Goal: Use online tool/utility: Utilize a website feature to perform a specific function

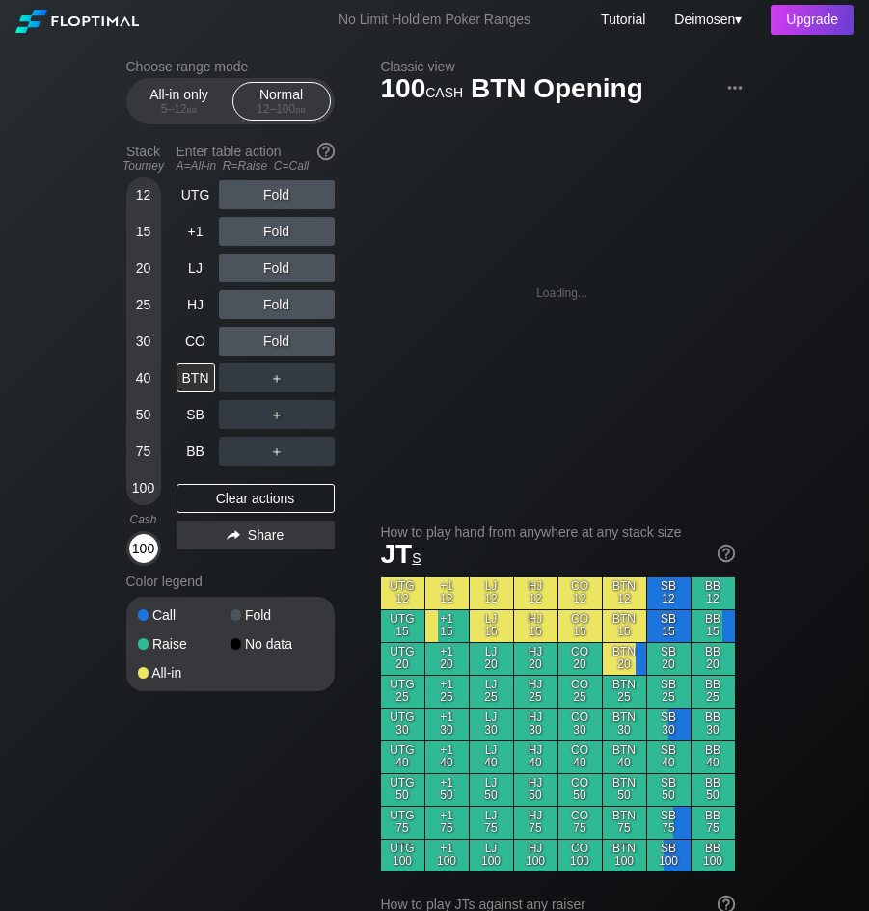
click at [138, 563] on div "100" at bounding box center [143, 548] width 29 height 29
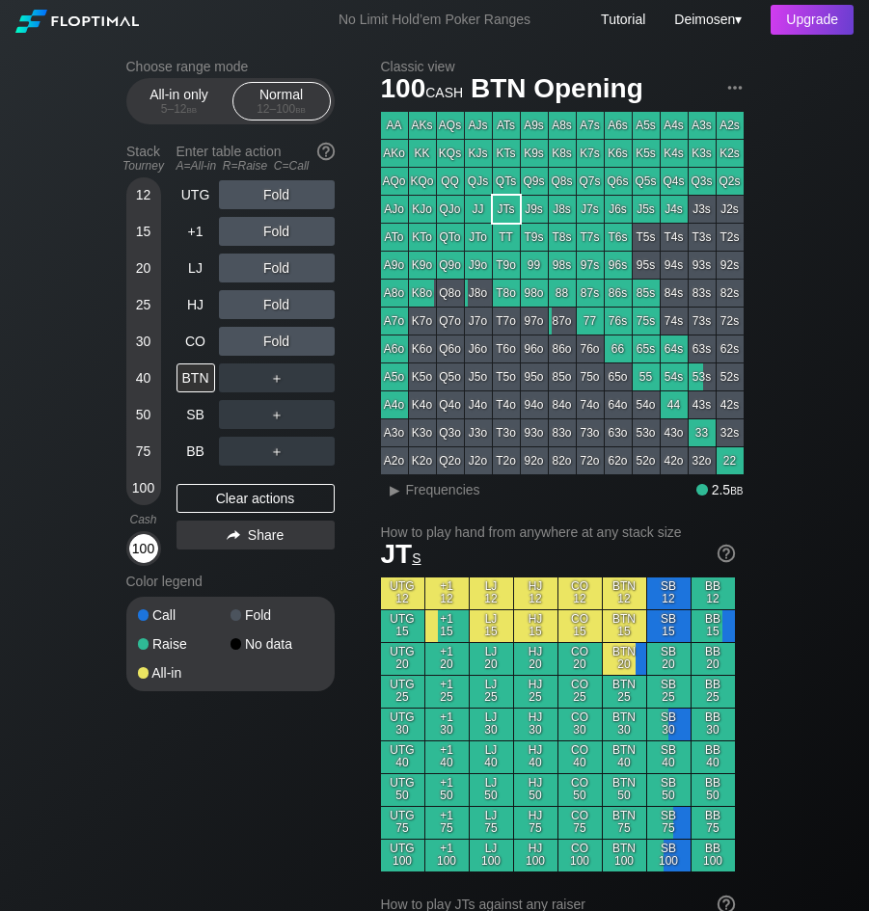
click at [140, 551] on div "100" at bounding box center [143, 548] width 29 height 29
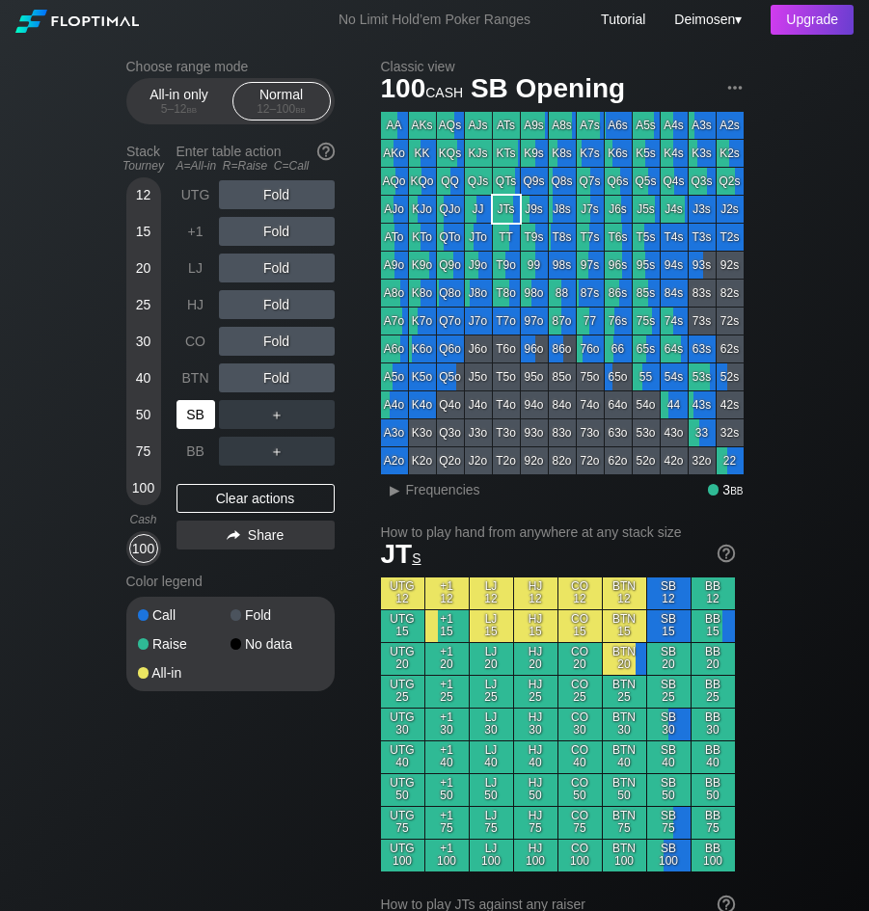
click at [209, 418] on div "SB" at bounding box center [195, 414] width 39 height 29
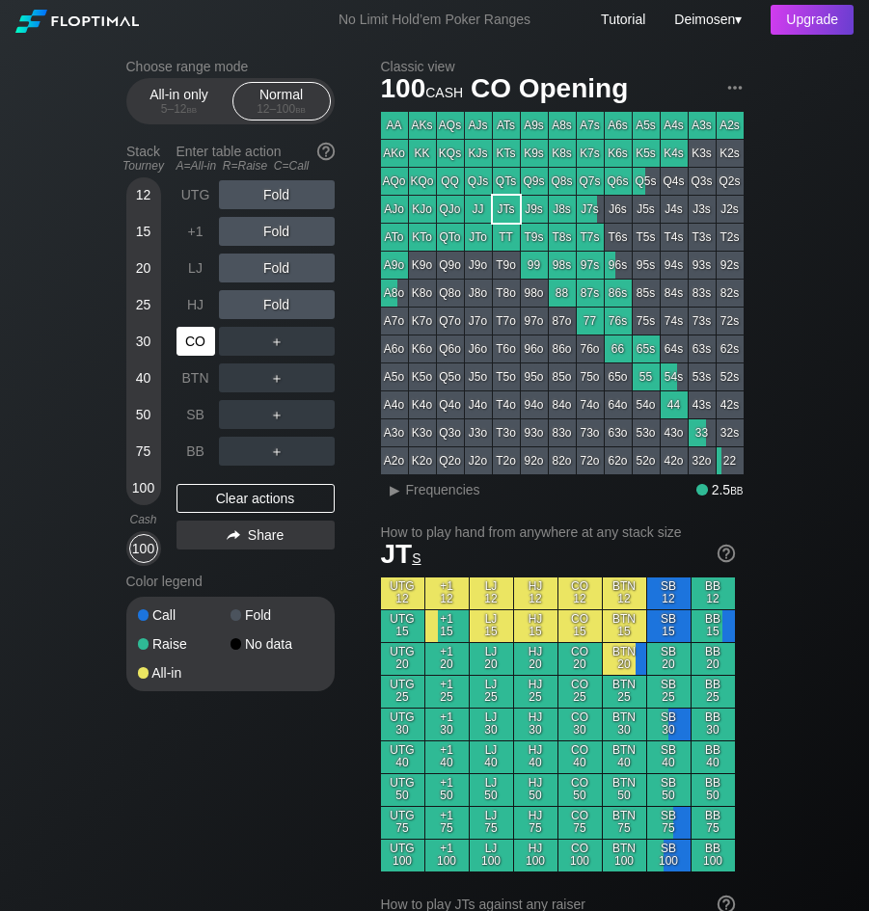
click at [198, 356] on div "CO" at bounding box center [195, 341] width 39 height 29
click at [403, 365] on div "A5o" at bounding box center [394, 377] width 27 height 27
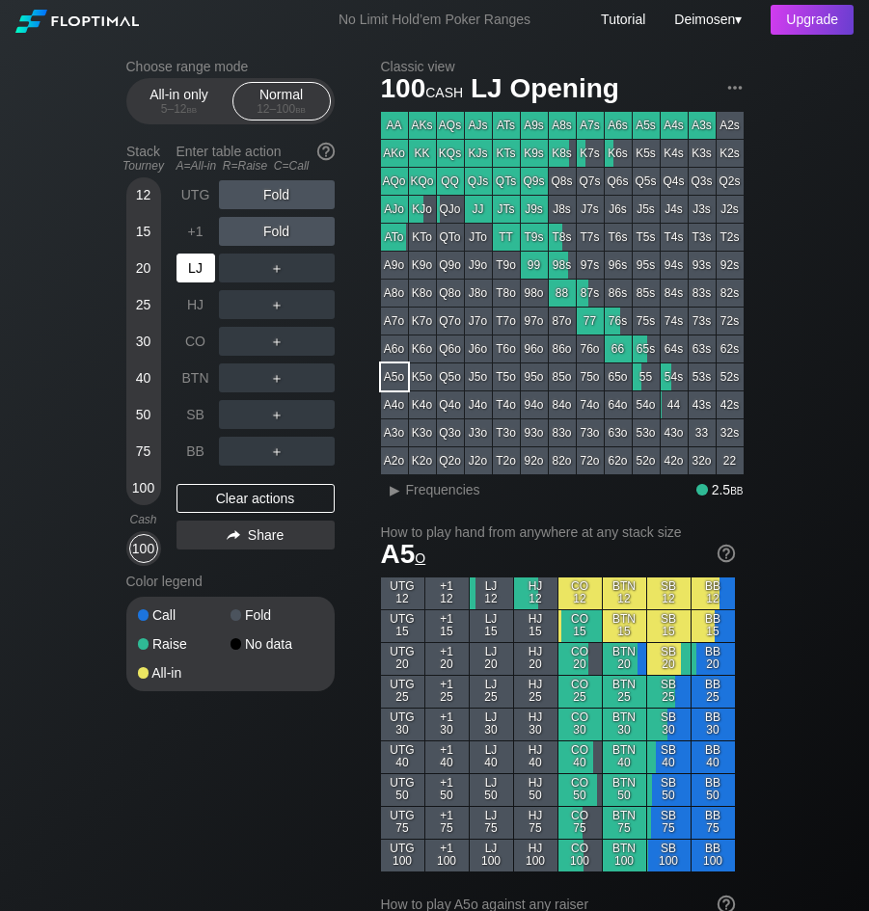
click at [201, 283] on div "LJ" at bounding box center [195, 268] width 39 height 29
click at [196, 258] on div "LJ" at bounding box center [195, 268] width 39 height 29
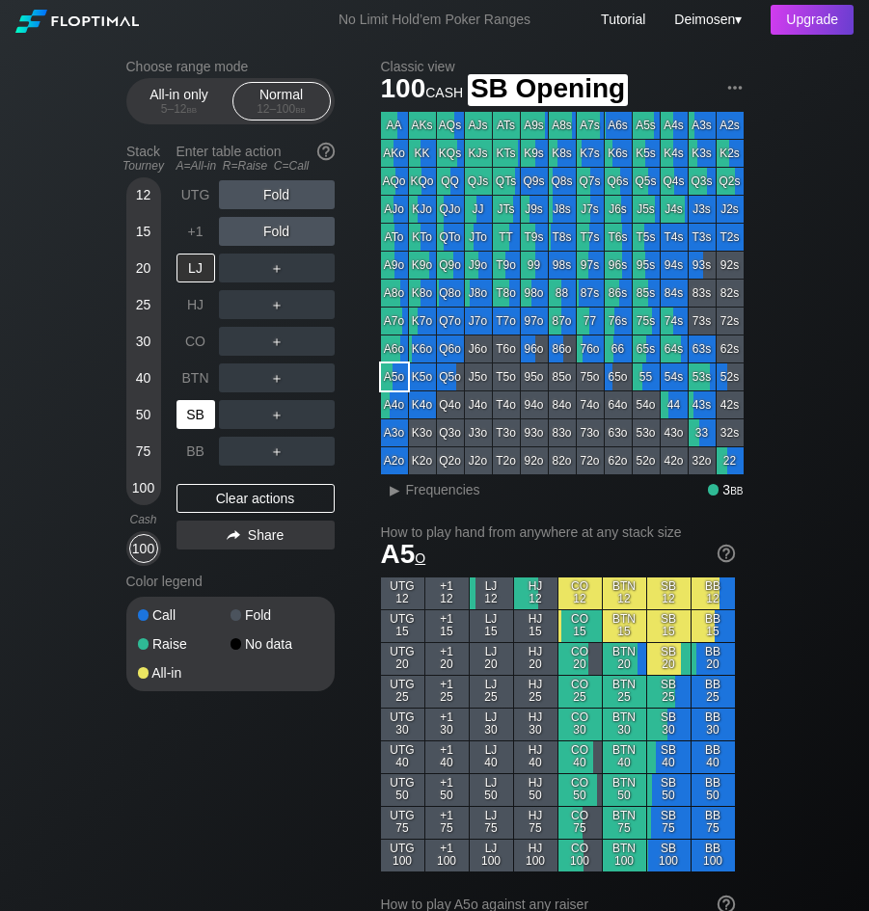
click at [200, 414] on div "SB" at bounding box center [195, 414] width 39 height 29
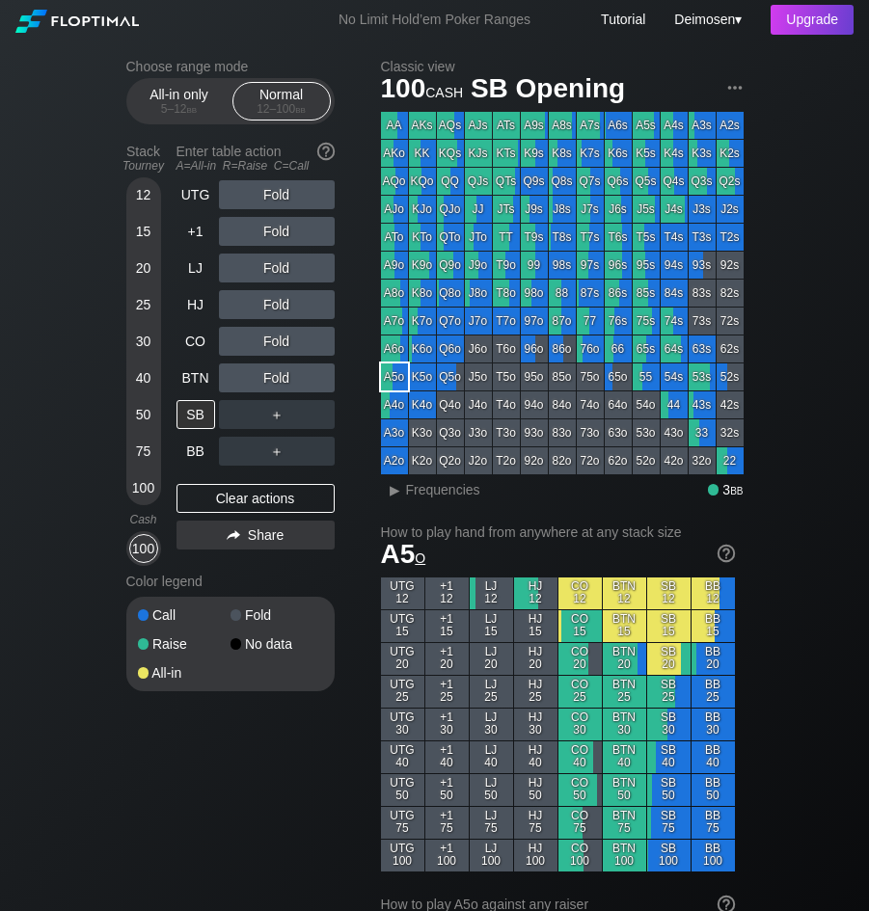
click at [299, 32] on div "No Limit Hold’em Poker Ranges Tutorial Deimosen ▾ Upgrade" at bounding box center [434, 20] width 869 height 40
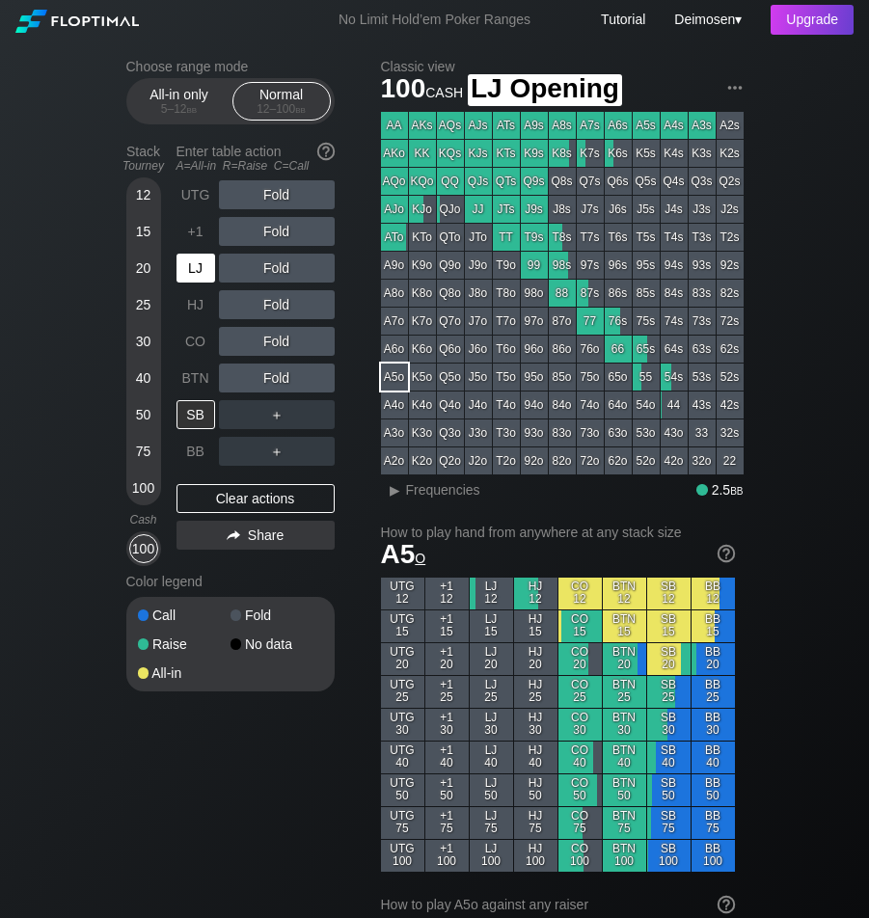
click at [198, 279] on div "LJ" at bounding box center [195, 268] width 39 height 29
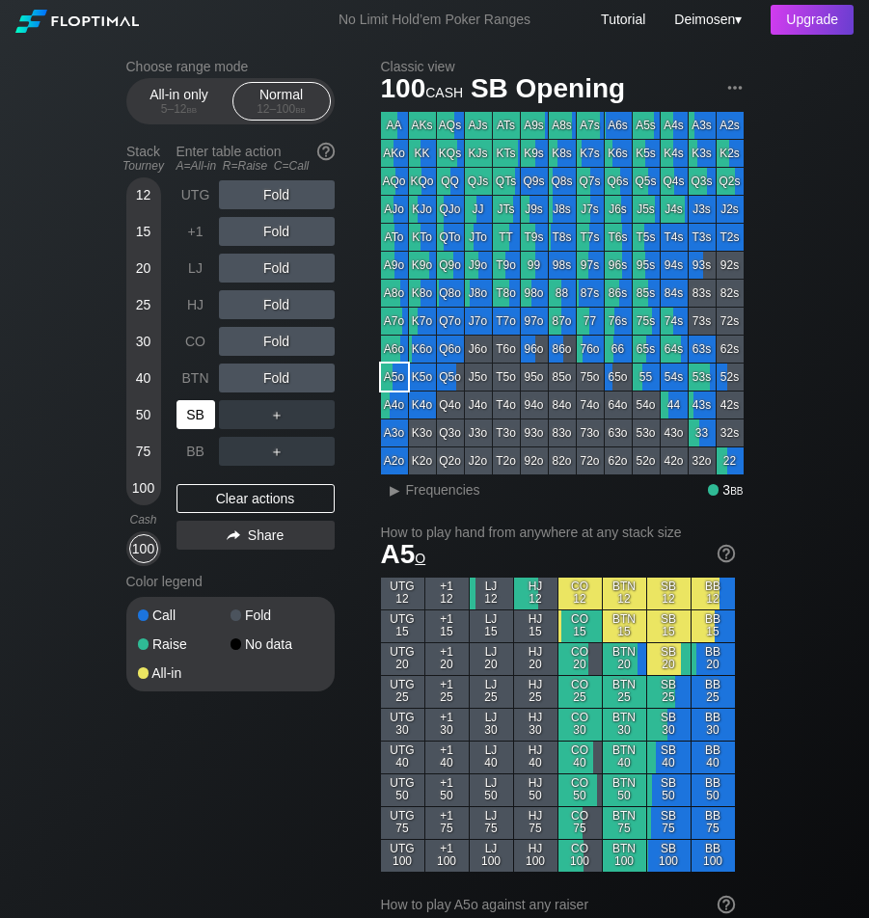
click at [202, 415] on div "SB" at bounding box center [195, 414] width 39 height 29
click at [354, 187] on div "Choose range mode All-in only 5 – 12 bb Normal 12 – 100 bb Stack Tourney Enter …" at bounding box center [245, 388] width 239 height 658
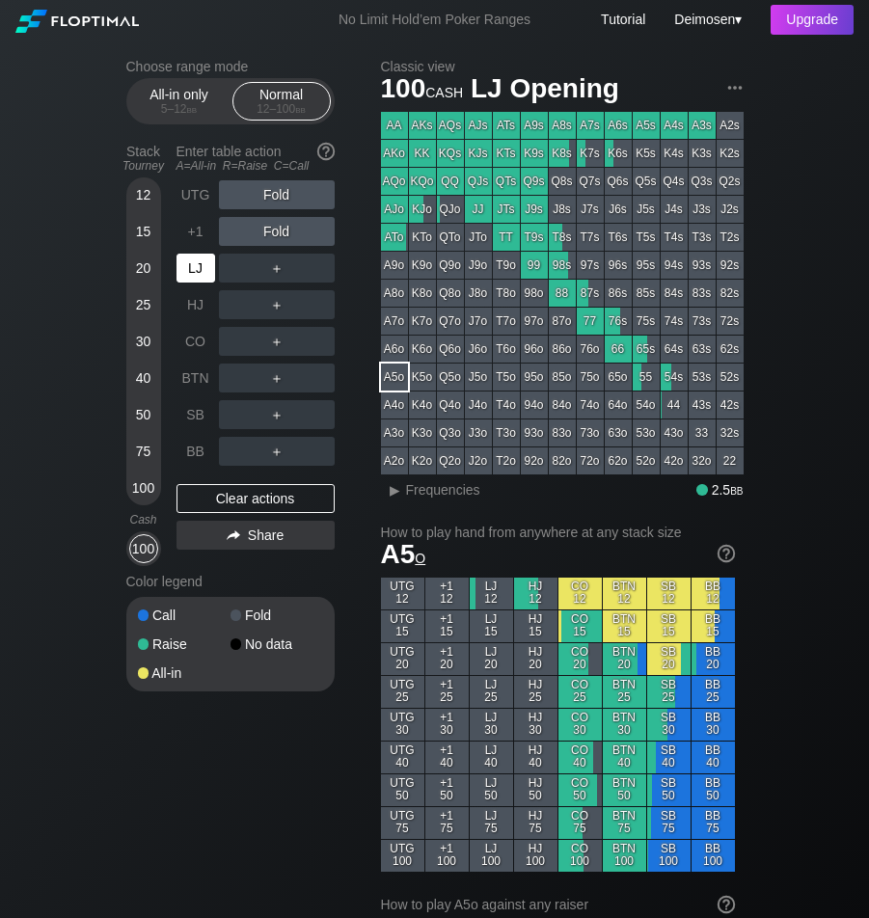
click at [191, 268] on div "LJ" at bounding box center [195, 268] width 39 height 29
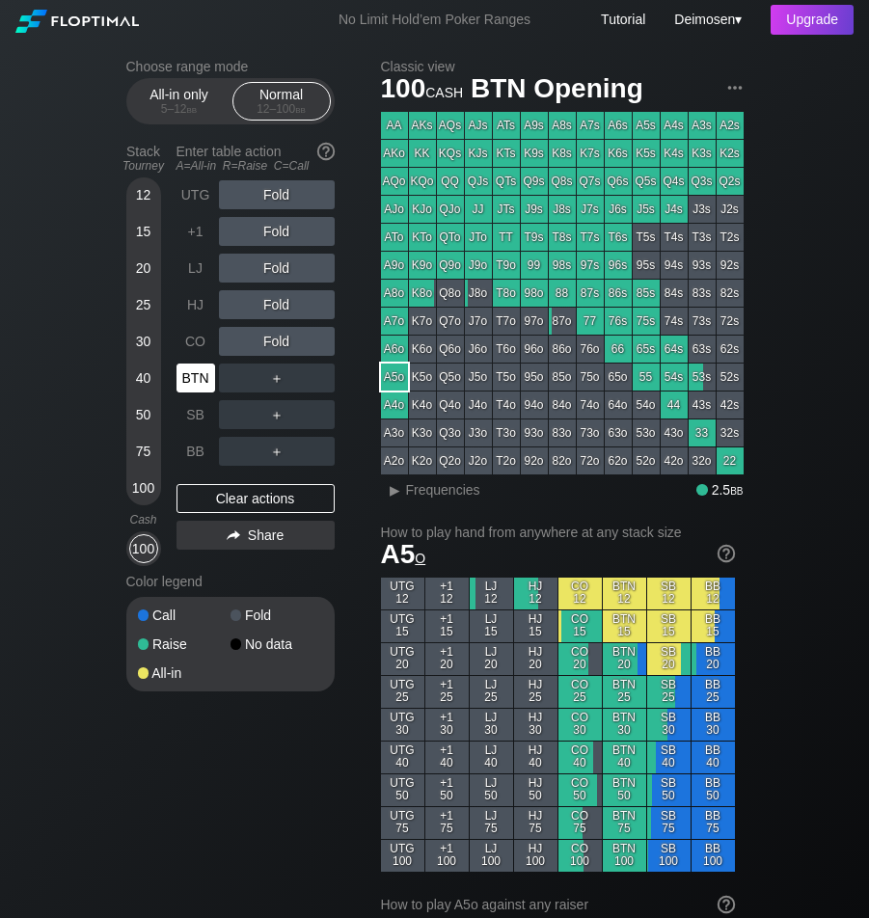
click at [184, 379] on div "BTN" at bounding box center [195, 378] width 39 height 29
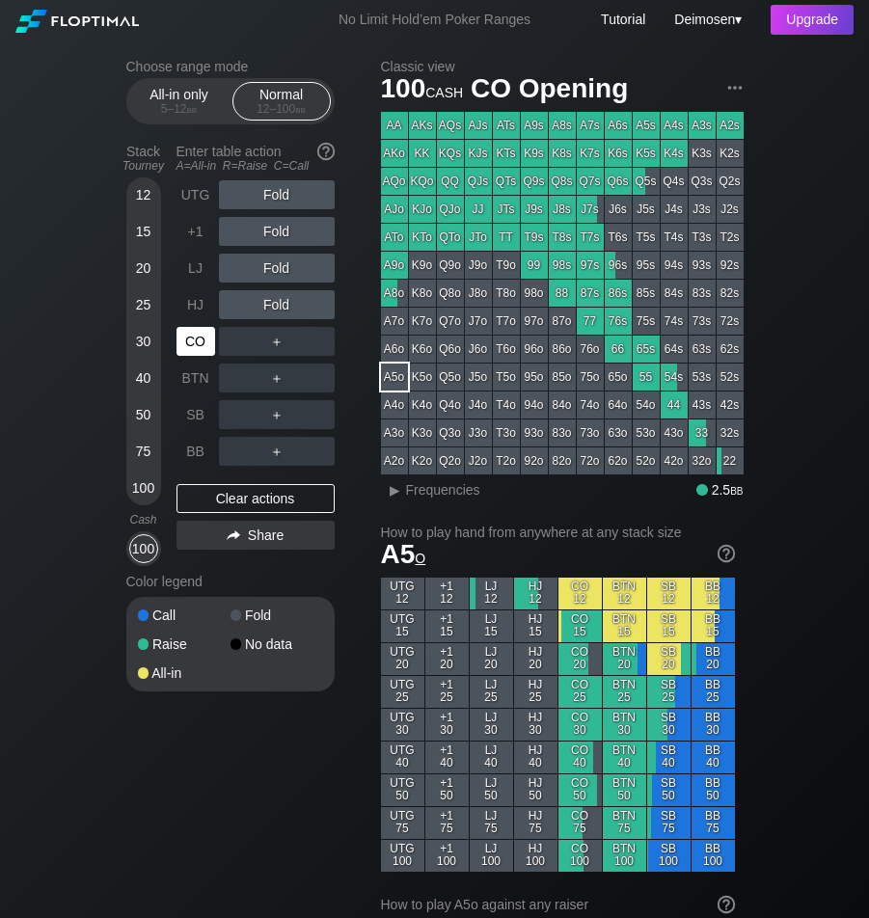
click at [187, 346] on div "CO" at bounding box center [195, 341] width 39 height 29
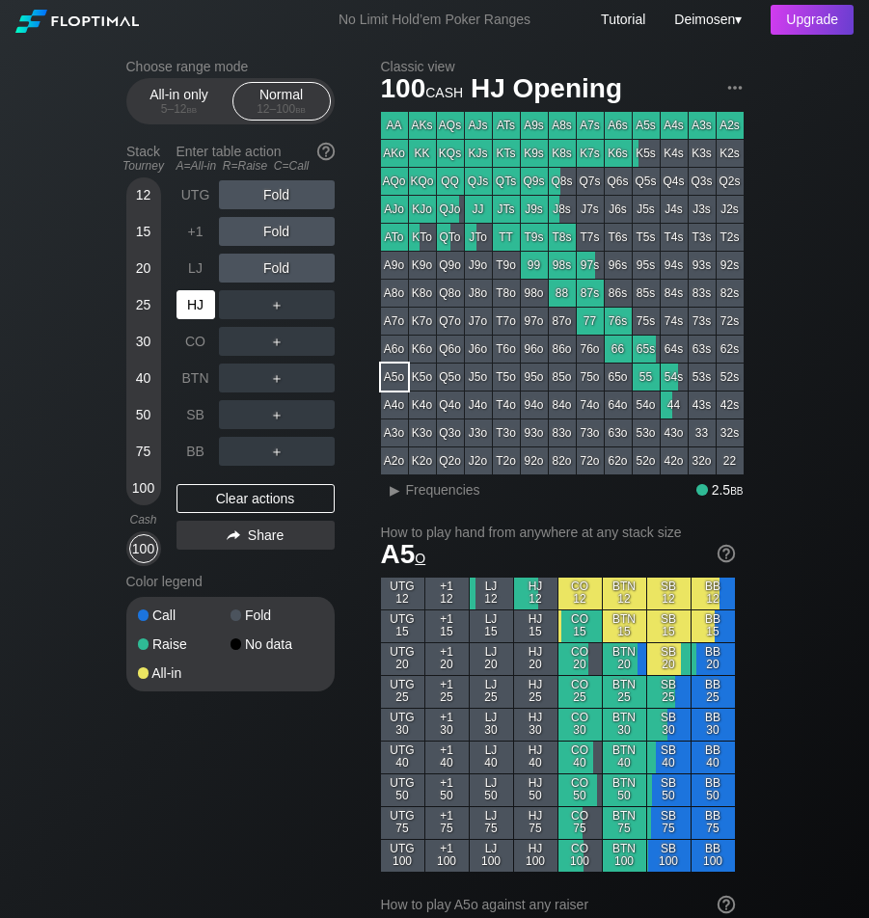
click at [191, 303] on div "HJ" at bounding box center [195, 304] width 39 height 29
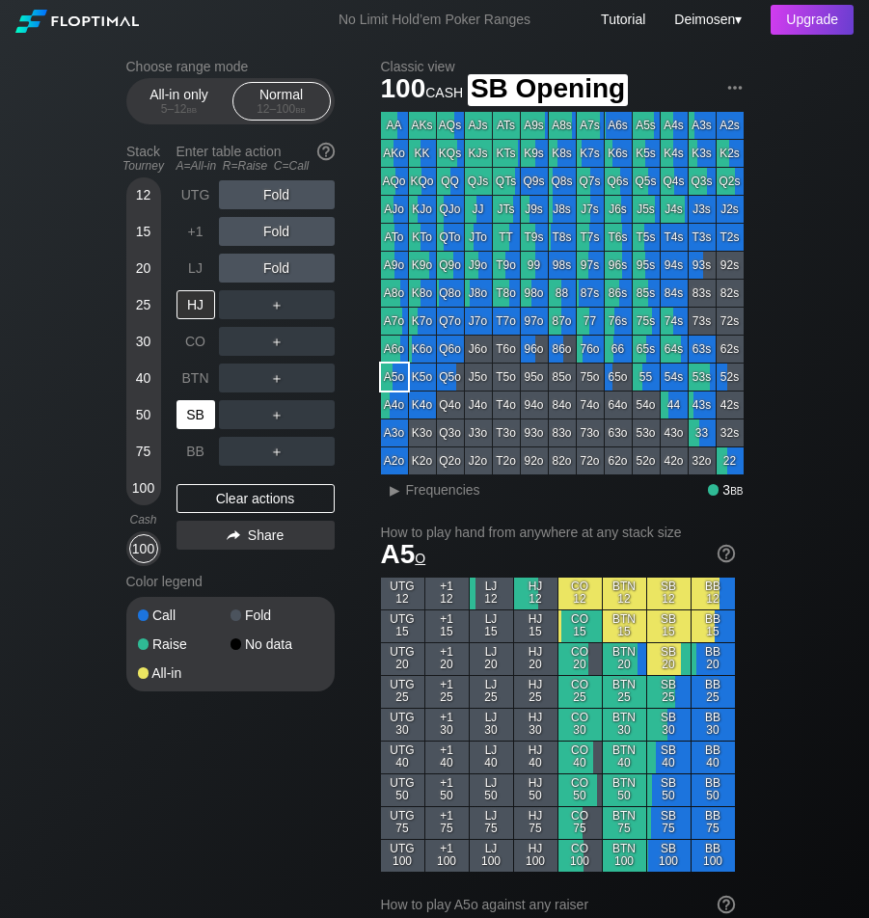
click at [202, 429] on div "SB" at bounding box center [195, 414] width 39 height 29
